Goal: Transaction & Acquisition: Purchase product/service

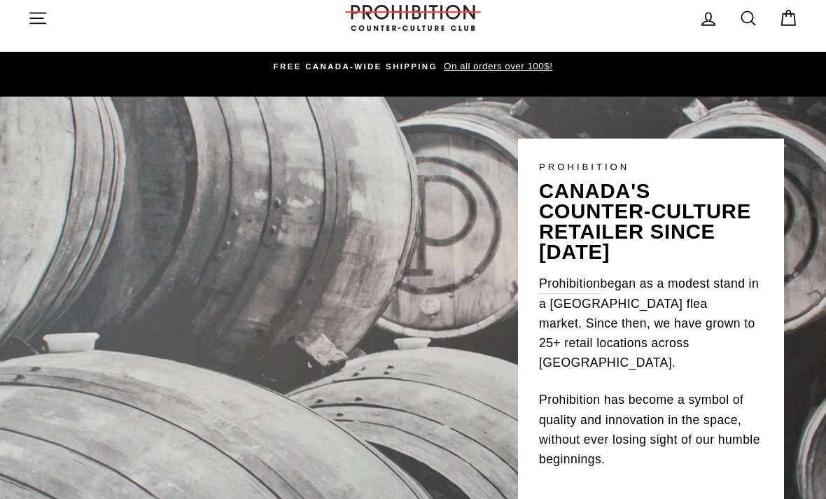
scroll to position [19, 0]
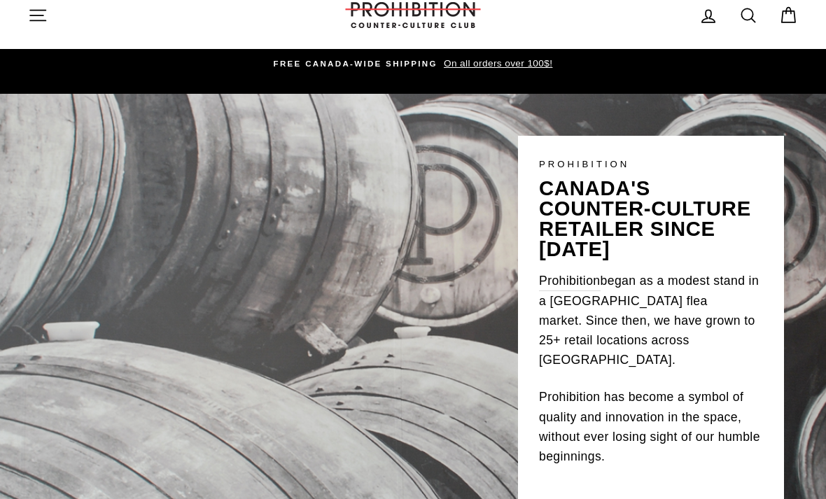
click at [47, 17] on icon "button" at bounding box center [38, 16] width 20 height 20
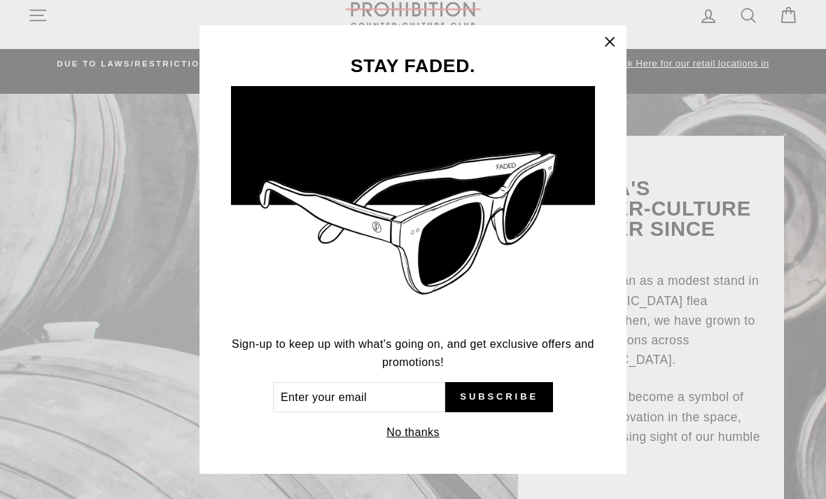
click at [610, 41] on icon "button" at bounding box center [610, 42] width 20 height 20
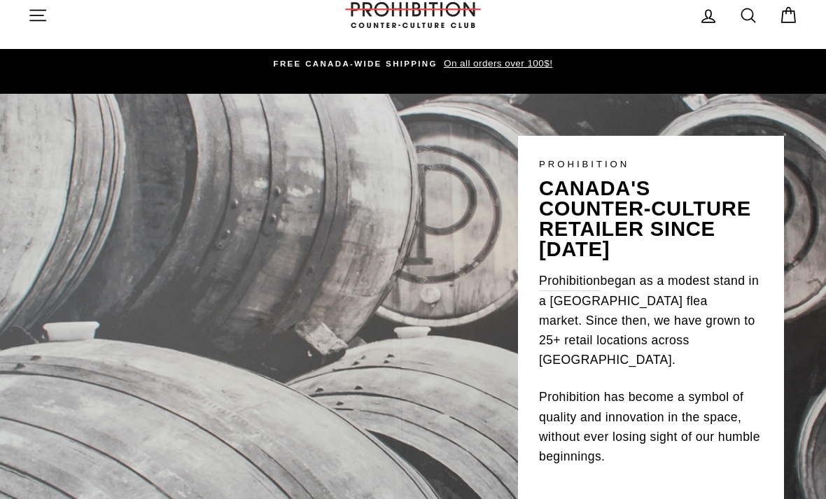
click at [34, 15] on icon "button" at bounding box center [37, 15] width 15 height 10
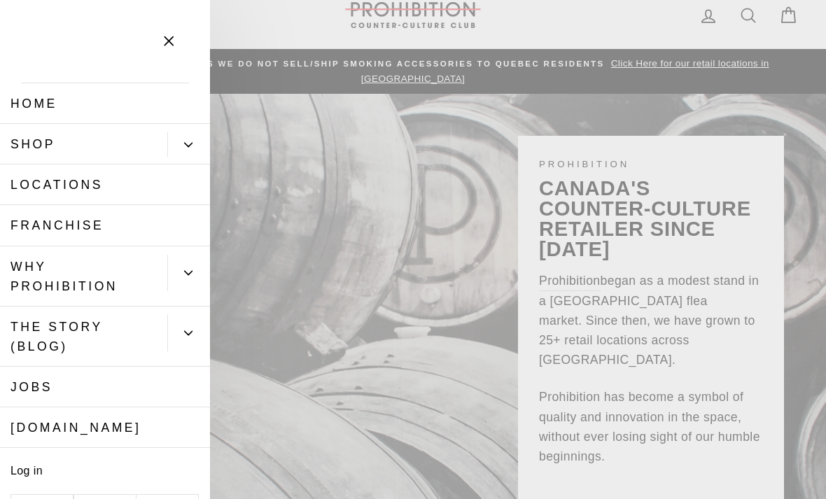
scroll to position [0, 0]
click at [72, 160] on link "Shop" at bounding box center [83, 144] width 167 height 41
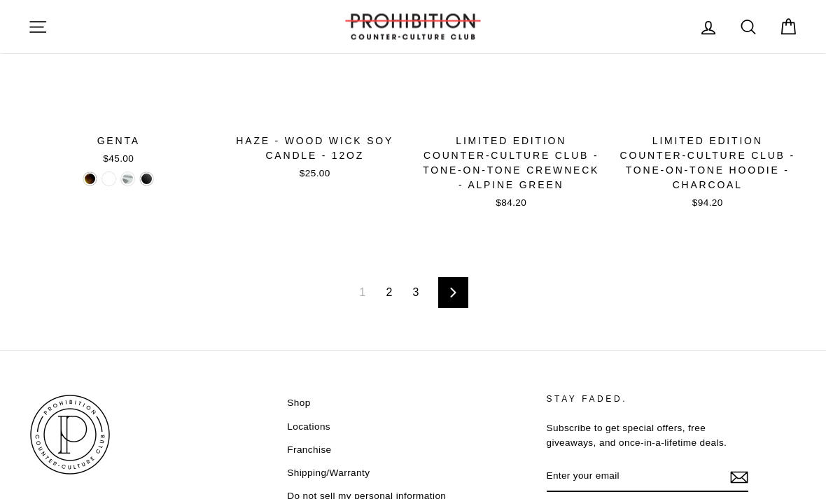
scroll to position [1963, 0]
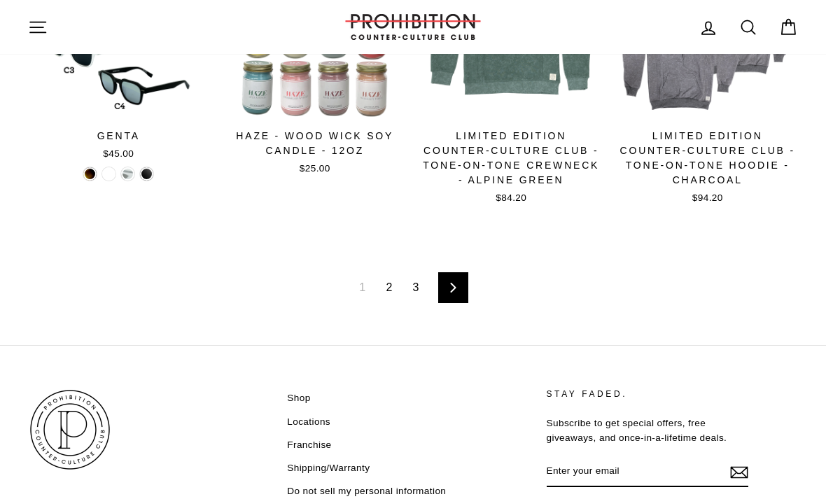
click at [464, 272] on link "Next" at bounding box center [453, 287] width 30 height 31
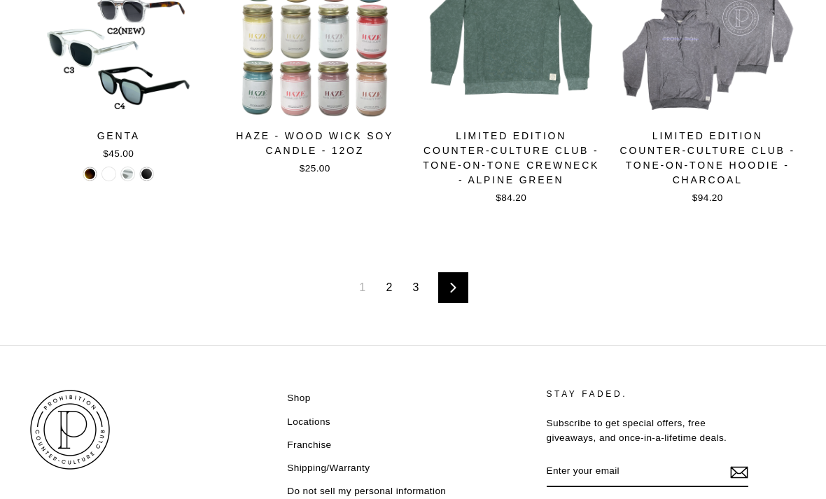
scroll to position [2008, 0]
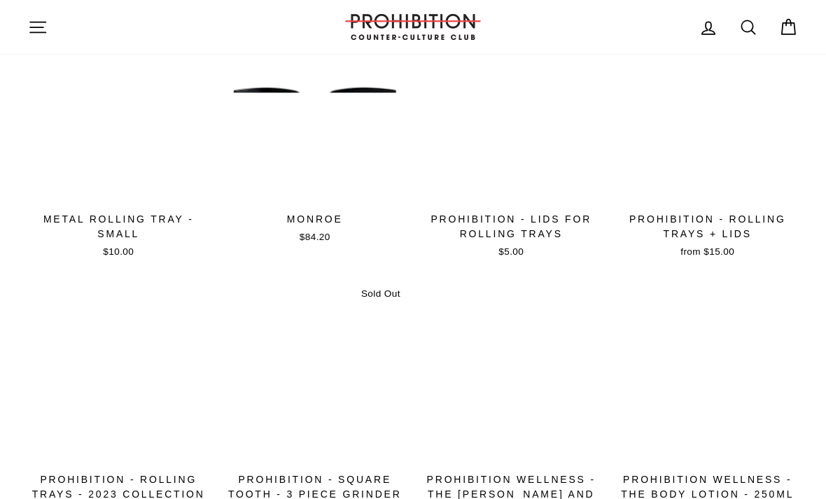
scroll to position [538, 0]
